Goal: Task Accomplishment & Management: Manage account settings

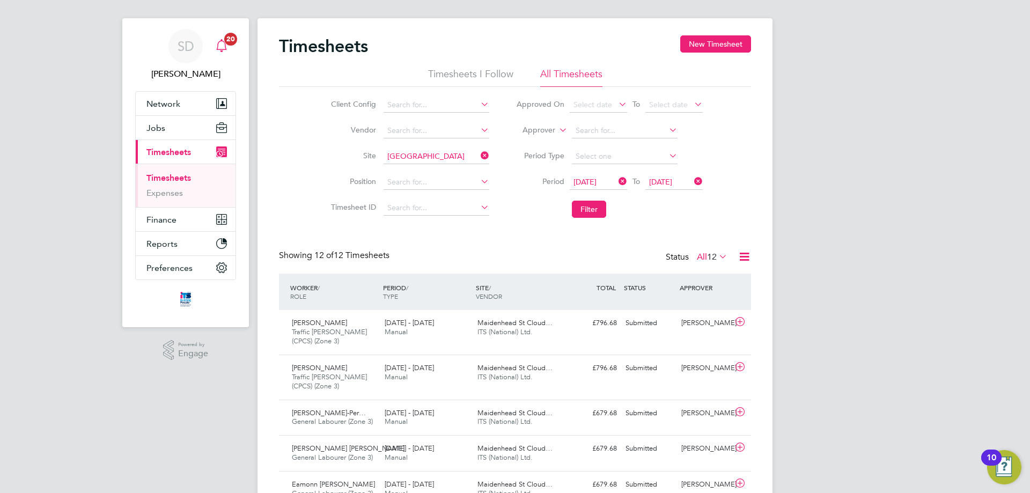
click at [230, 45] on span "20" at bounding box center [230, 39] width 13 height 13
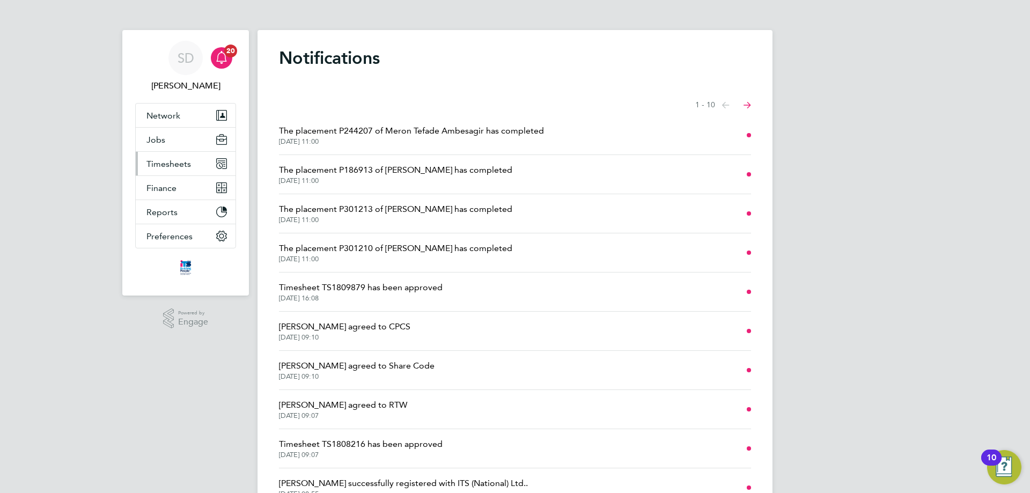
click at [174, 168] on span "Timesheets" at bounding box center [168, 164] width 45 height 10
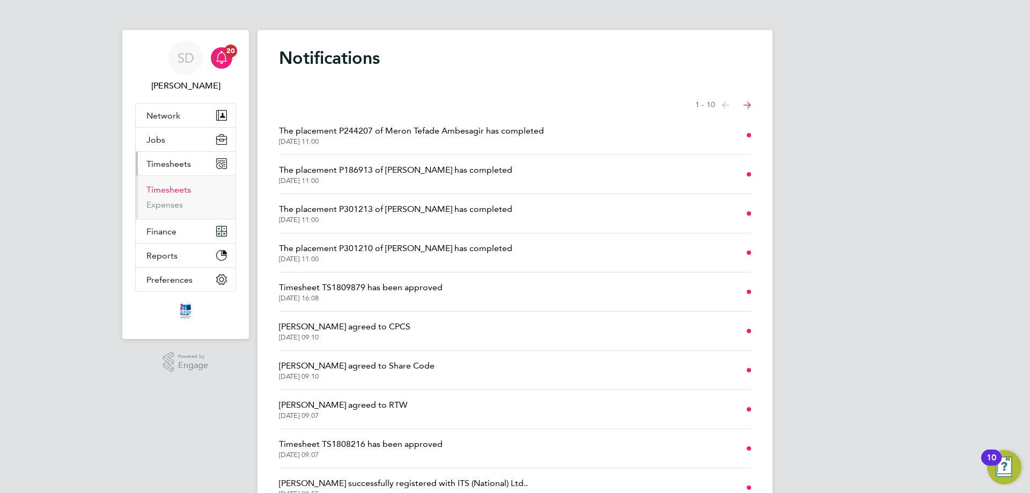
click at [175, 184] on link "Timesheets" at bounding box center [168, 189] width 45 height 10
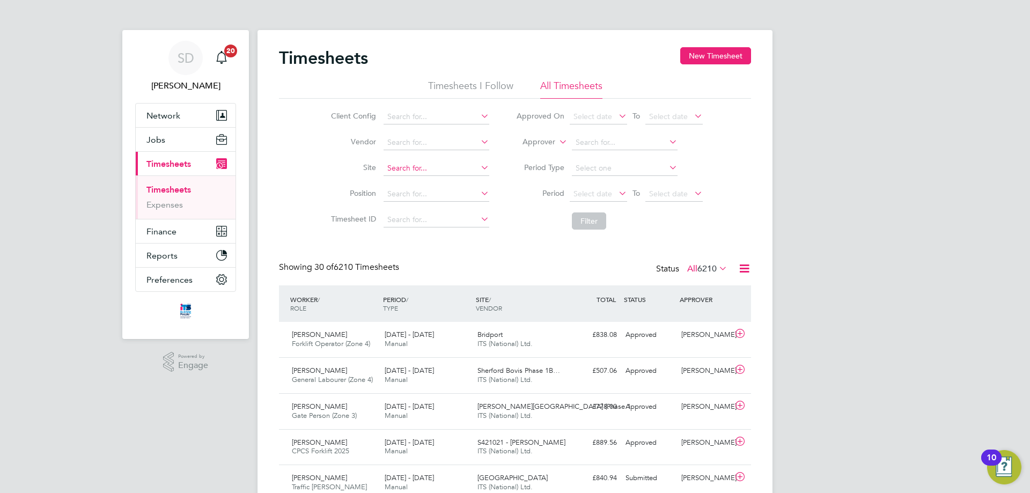
click at [417, 170] on input at bounding box center [436, 168] width 106 height 15
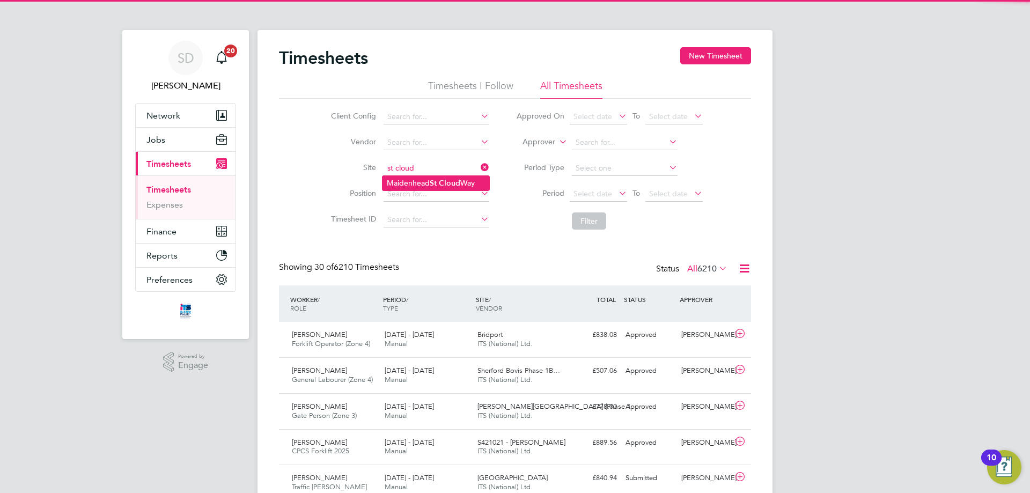
click at [468, 186] on li "[GEOGRAPHIC_DATA]" at bounding box center [435, 183] width 107 height 14
type input "[GEOGRAPHIC_DATA]"
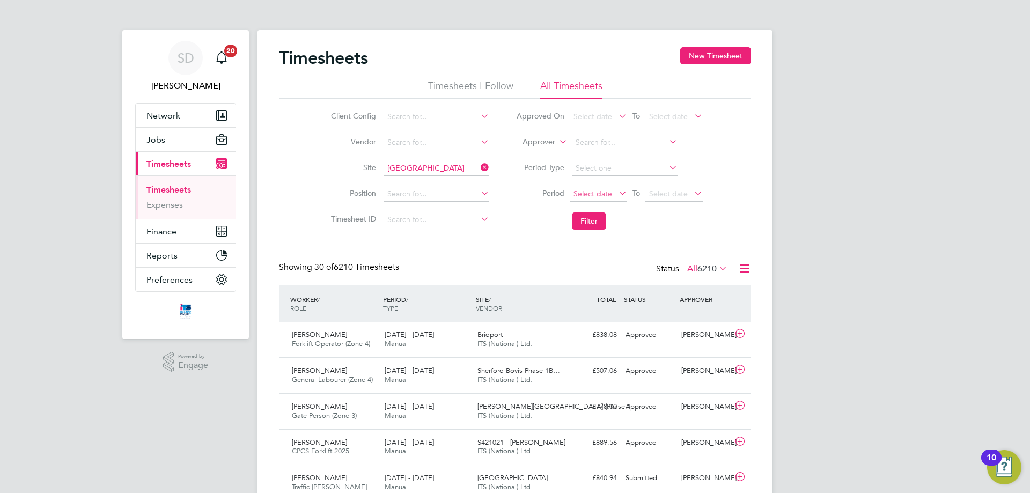
click at [611, 198] on span "Select date" at bounding box center [598, 194] width 57 height 14
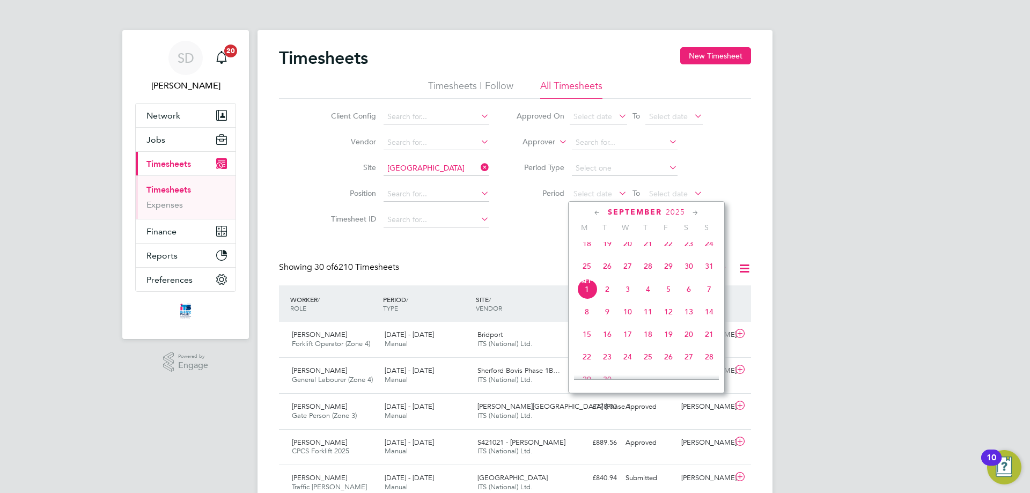
click at [589, 276] on span "25" at bounding box center [586, 266] width 20 height 20
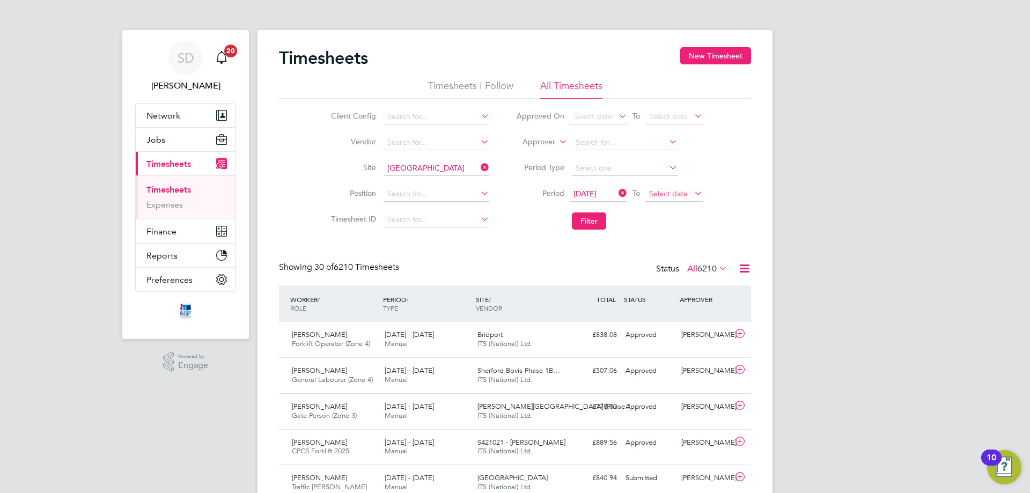
click at [657, 189] on span "Select date" at bounding box center [668, 194] width 39 height 10
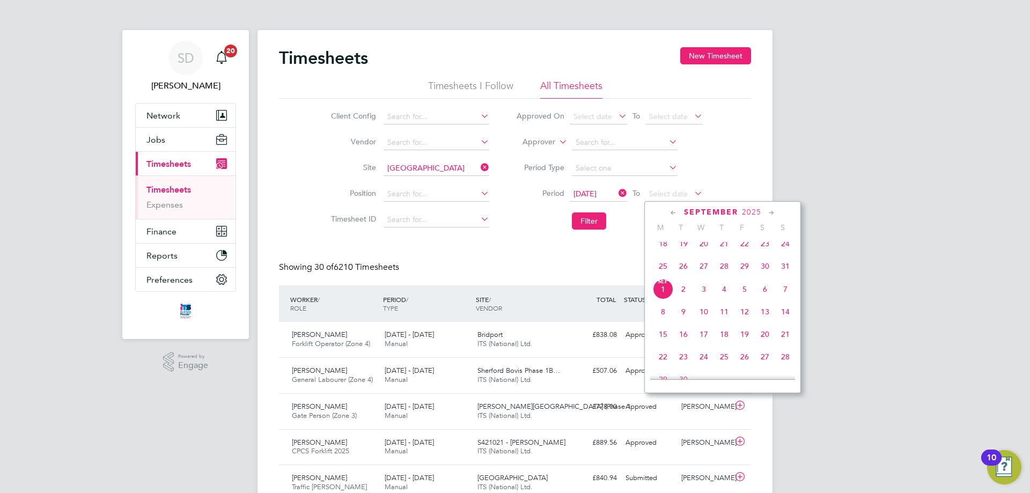
click at [788, 272] on span "31" at bounding box center [785, 266] width 20 height 20
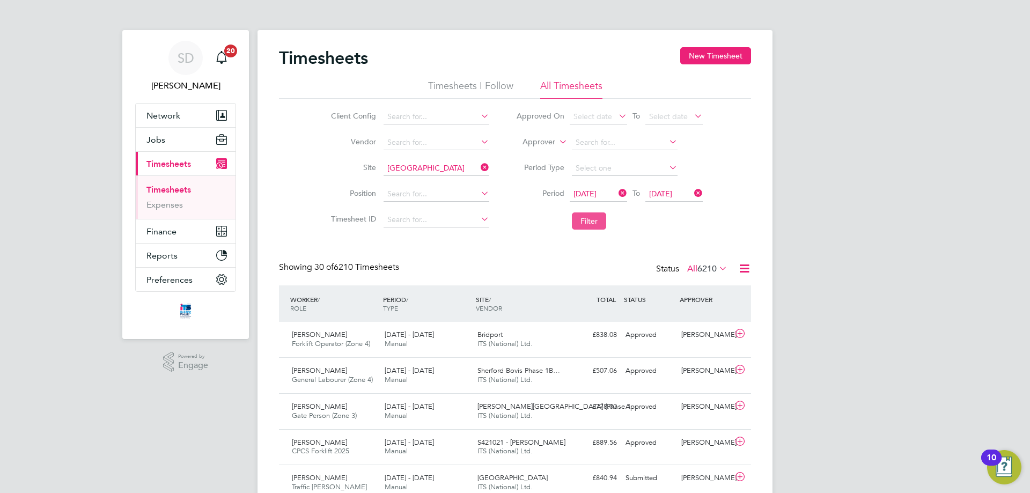
click at [581, 221] on button "Filter" at bounding box center [589, 220] width 34 height 17
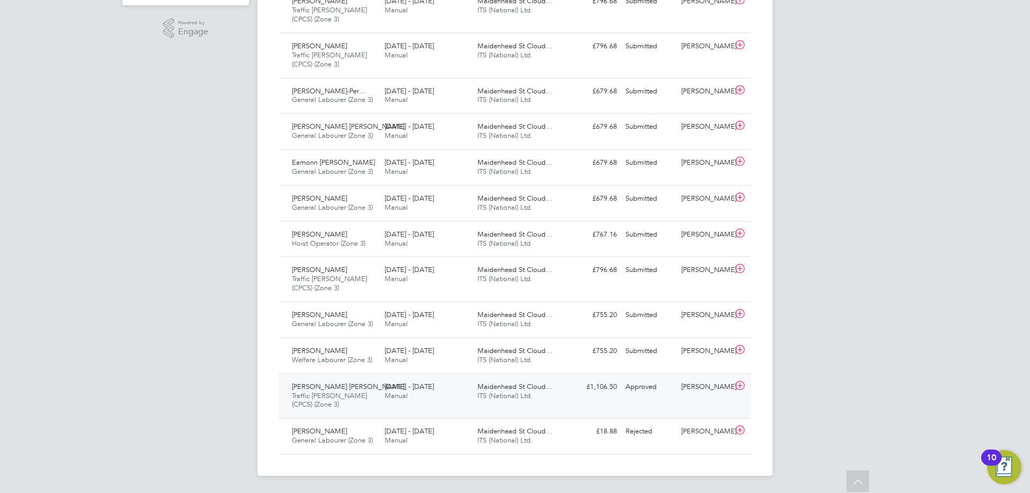
click at [646, 391] on div "Approved" at bounding box center [649, 387] width 56 height 18
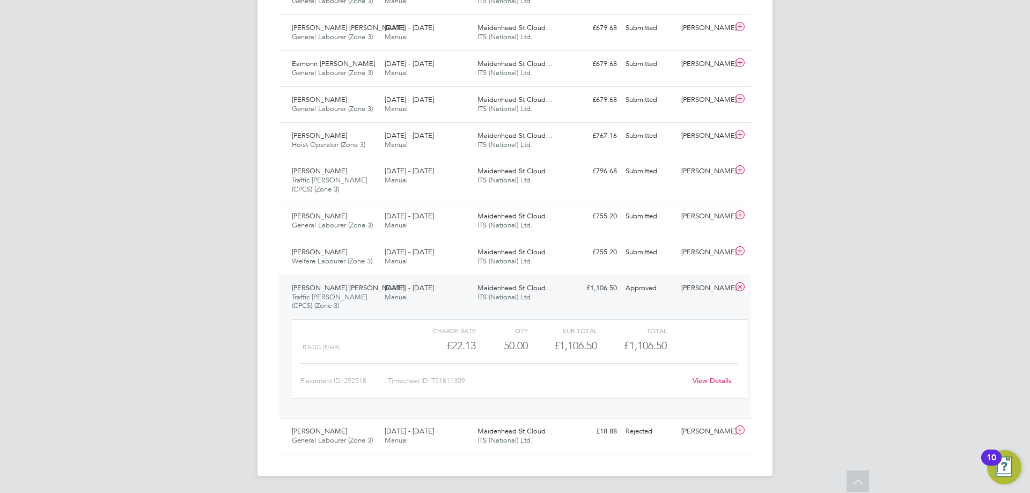
click at [711, 381] on link "View Details" at bounding box center [711, 380] width 39 height 9
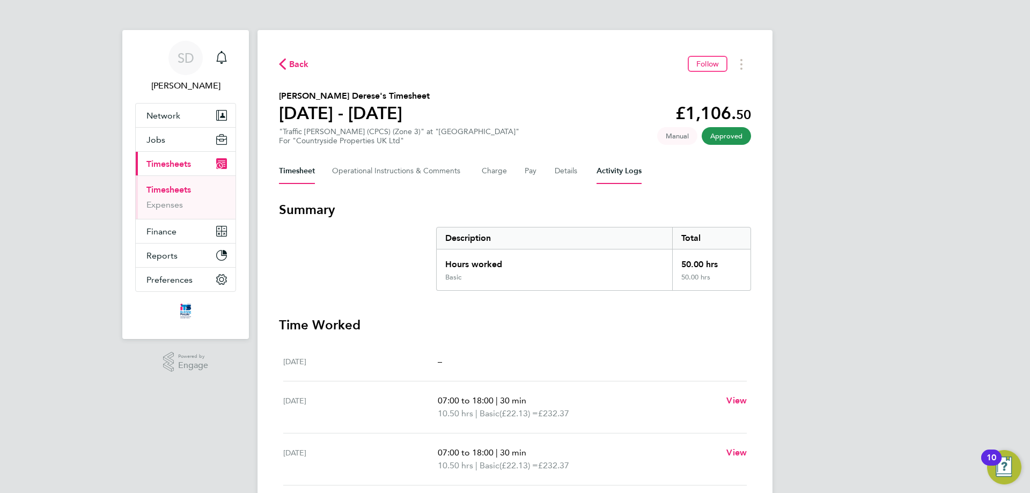
click at [620, 176] on Logs-tab "Activity Logs" at bounding box center [618, 171] width 45 height 26
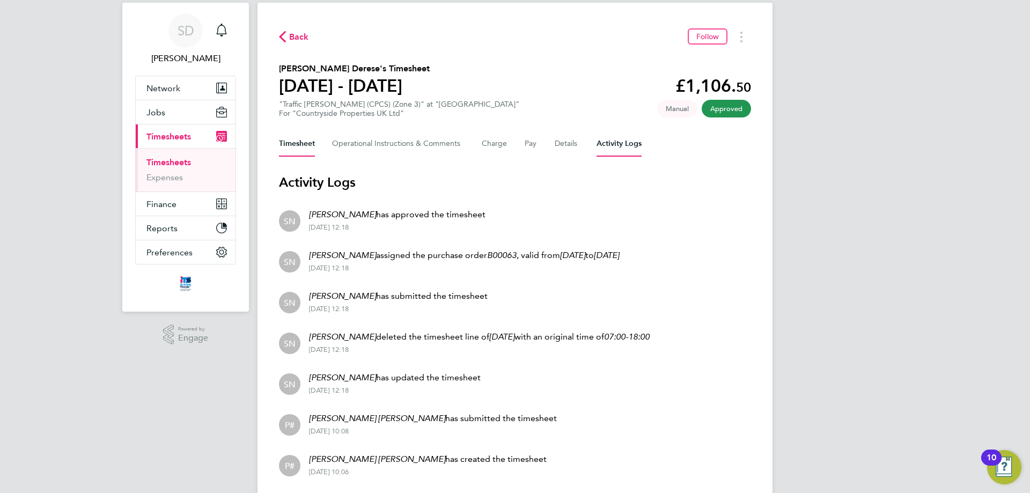
scroll to position [9, 0]
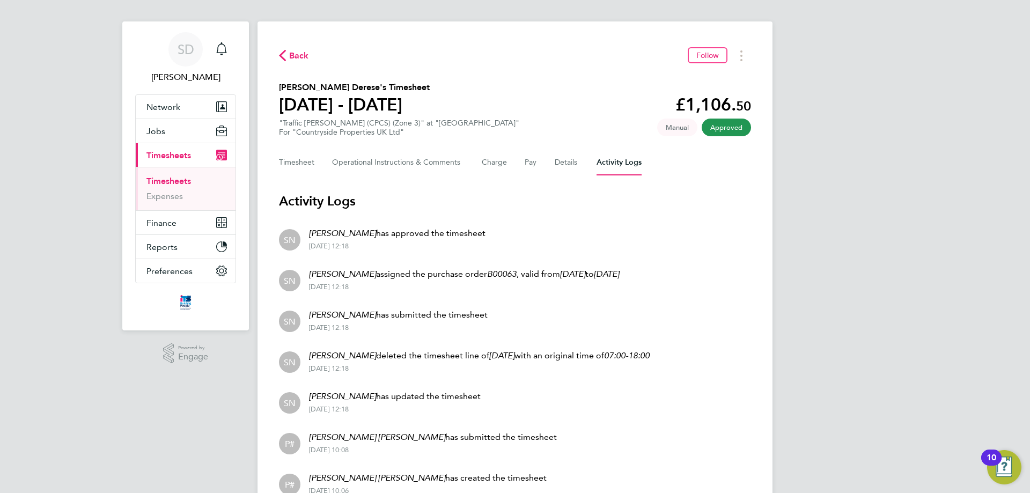
click at [291, 55] on span "Back" at bounding box center [299, 55] width 20 height 13
